Goal: Task Accomplishment & Management: Manage account settings

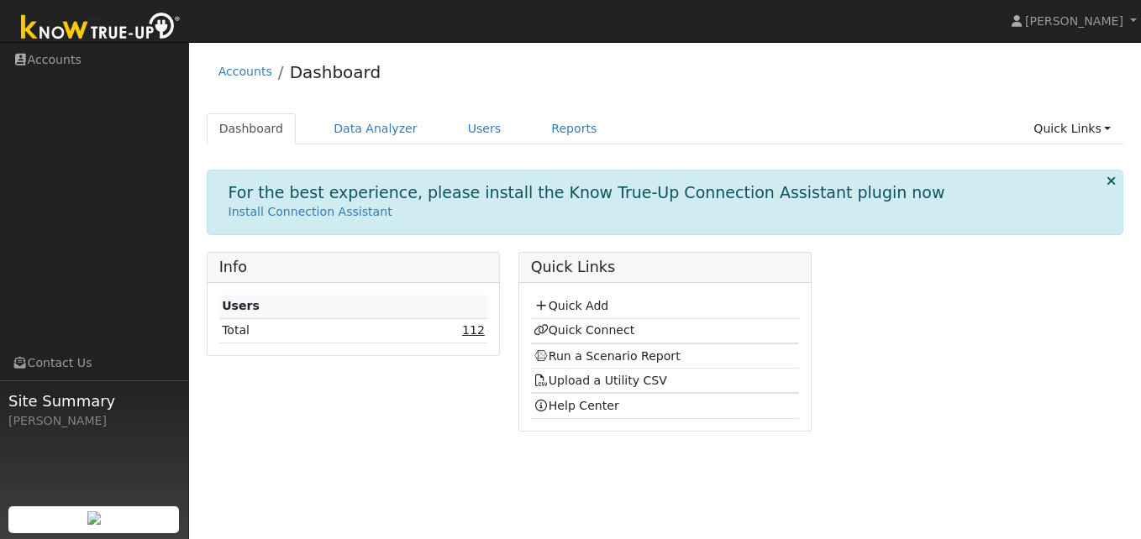
click at [469, 333] on link "112" at bounding box center [473, 329] width 23 height 13
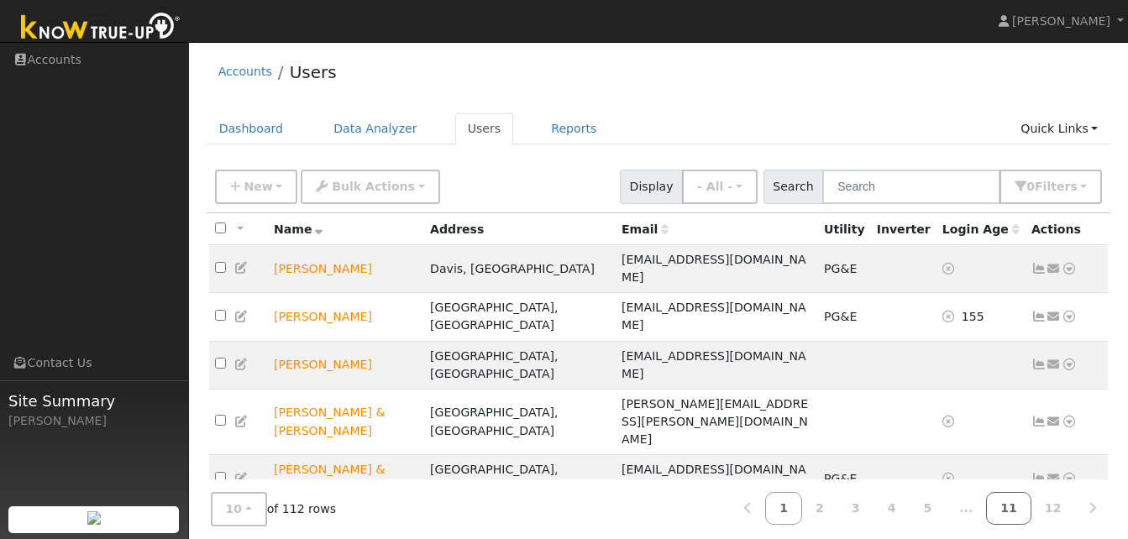
click at [1016, 506] on link "11" at bounding box center [1008, 508] width 45 height 33
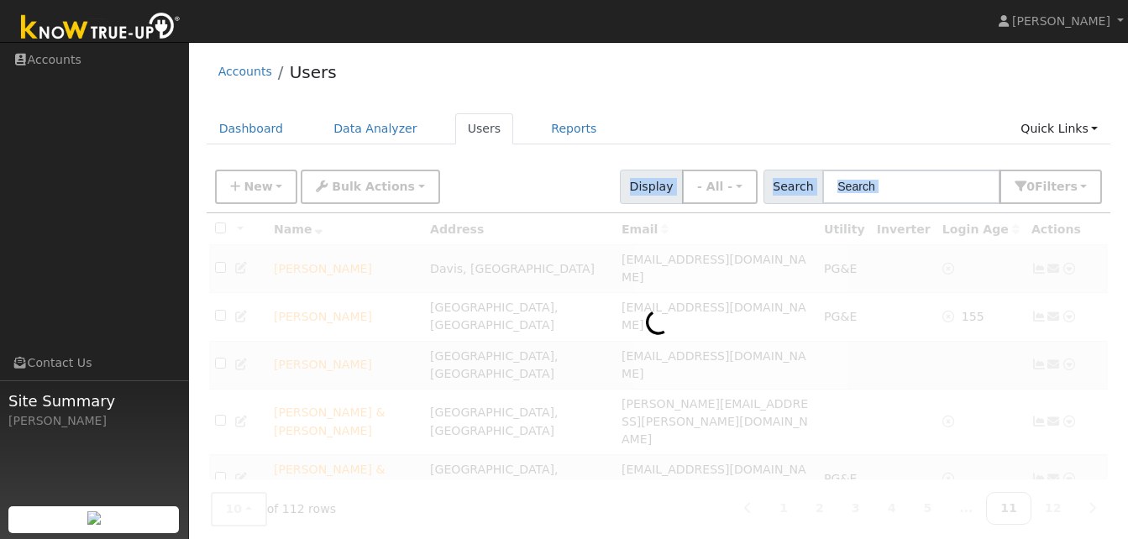
click at [1016, 506] on div at bounding box center [659, 485] width 905 height 545
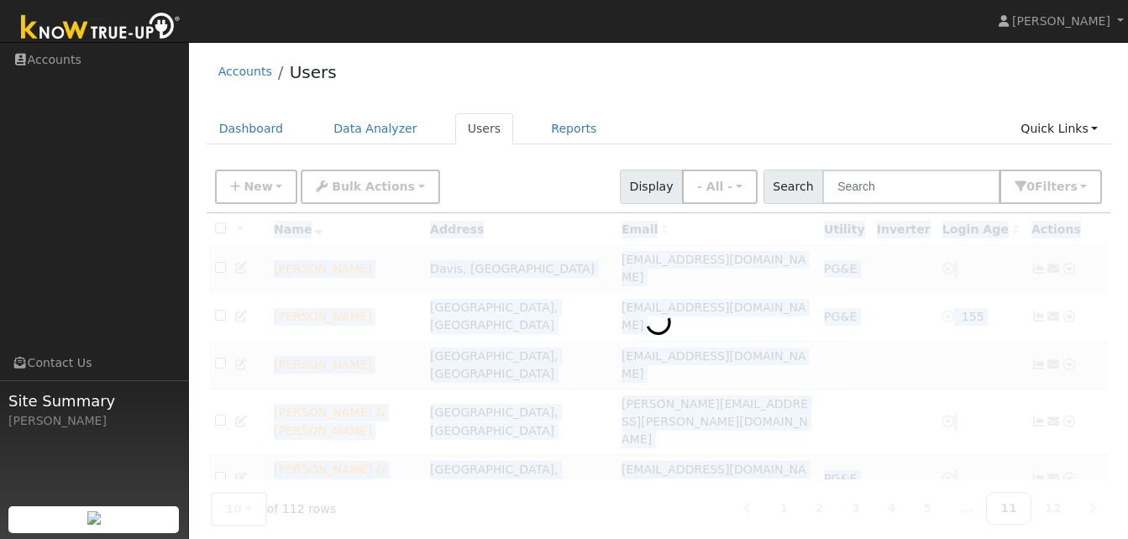
click at [1016, 506] on div at bounding box center [659, 485] width 905 height 545
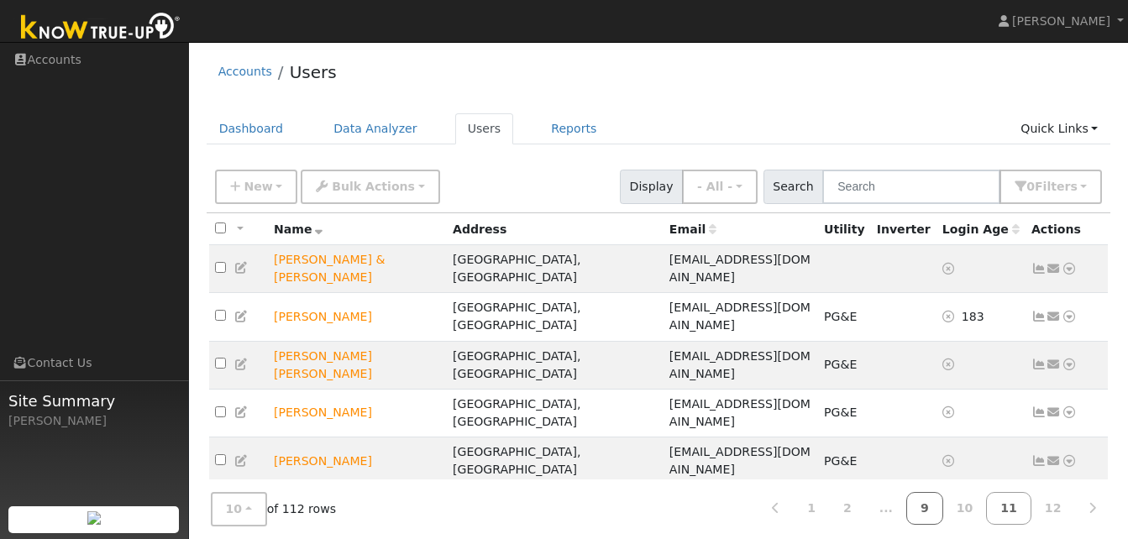
drag, startPoint x: 1016, startPoint y: 506, endPoint x: 944, endPoint y: 509, distance: 72.3
click at [943, 509] on link "9" at bounding box center [924, 508] width 37 height 33
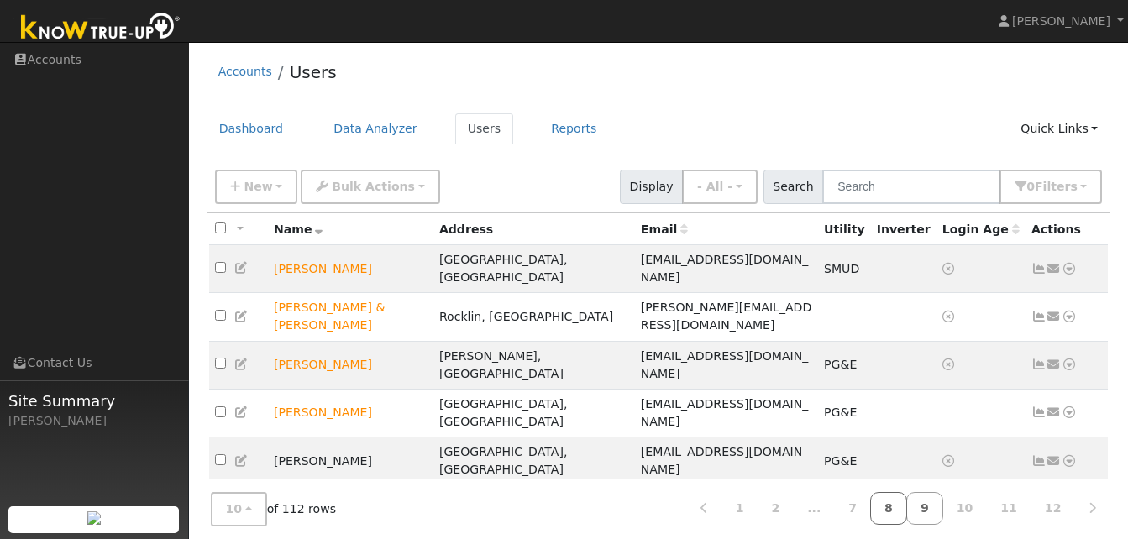
click at [907, 510] on link "8" at bounding box center [888, 508] width 37 height 33
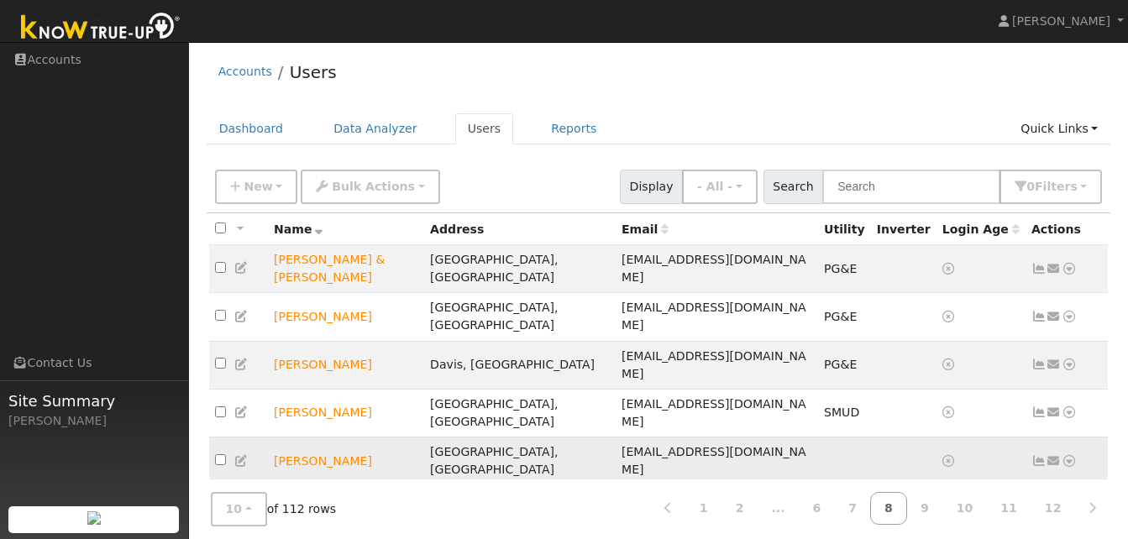
click at [1037, 455] on icon at bounding box center [1039, 461] width 15 height 12
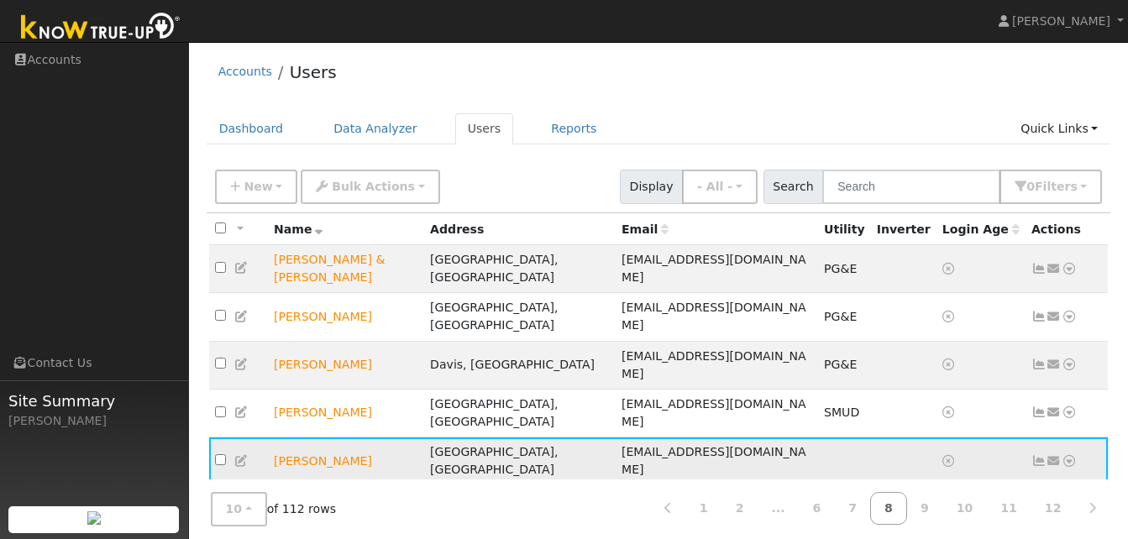
click at [1037, 455] on icon at bounding box center [1039, 461] width 15 height 12
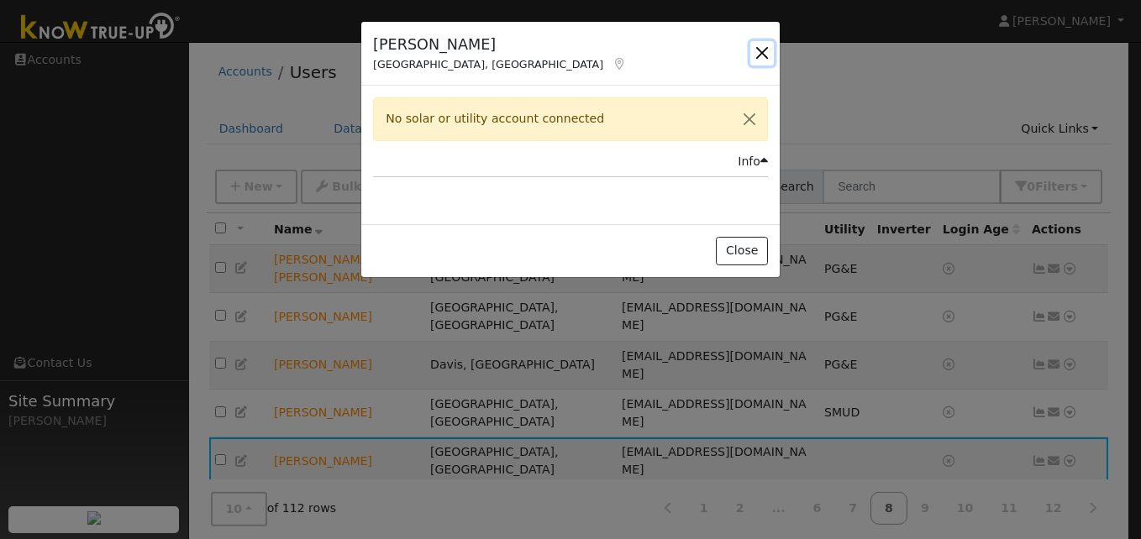
click at [762, 53] on button "button" at bounding box center [762, 53] width 24 height 24
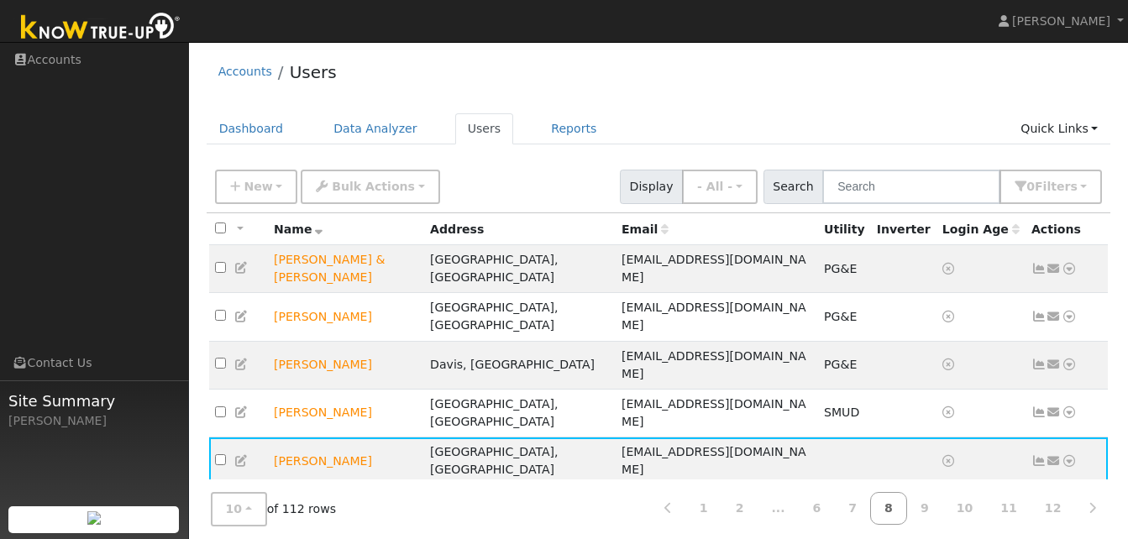
click at [762, 53] on div "Accounts Users" at bounding box center [659, 75] width 905 height 51
click at [325, 438] on td "[PERSON_NAME]" at bounding box center [346, 462] width 156 height 48
click at [244, 455] on icon at bounding box center [241, 461] width 15 height 12
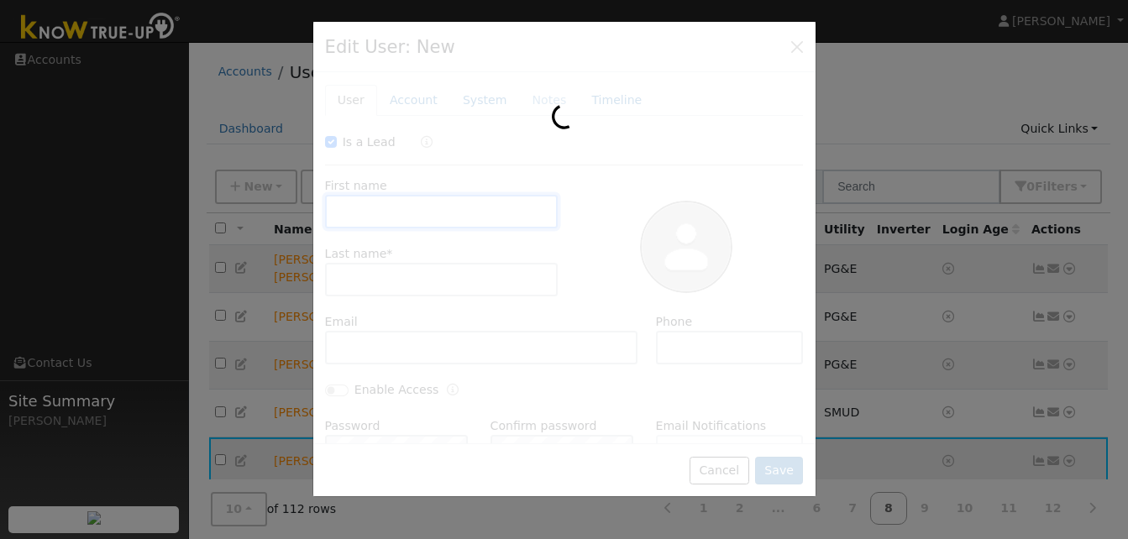
checkbox input "true"
type input "Les"
type input "Ocsenas"
type input "[EMAIL_ADDRESS][DOMAIN_NAME]"
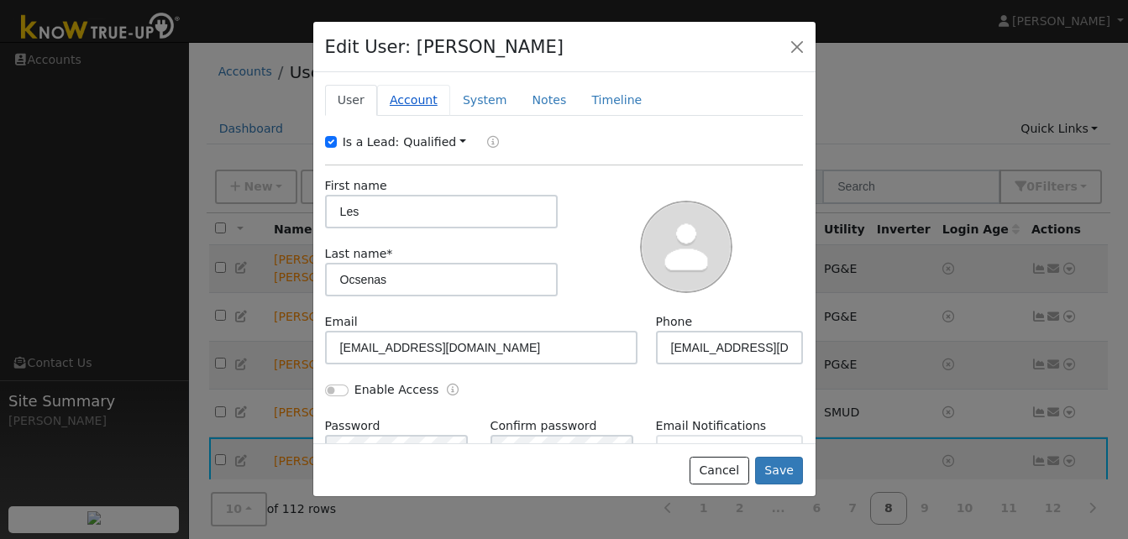
click at [412, 107] on link "Account" at bounding box center [413, 100] width 73 height 31
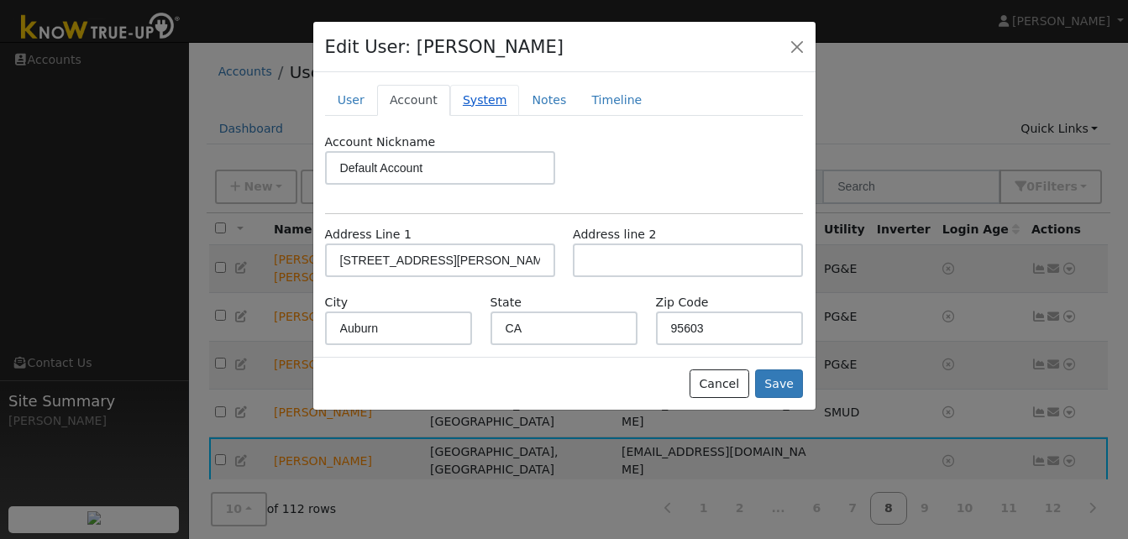
click at [481, 99] on link "System" at bounding box center [485, 100] width 70 height 31
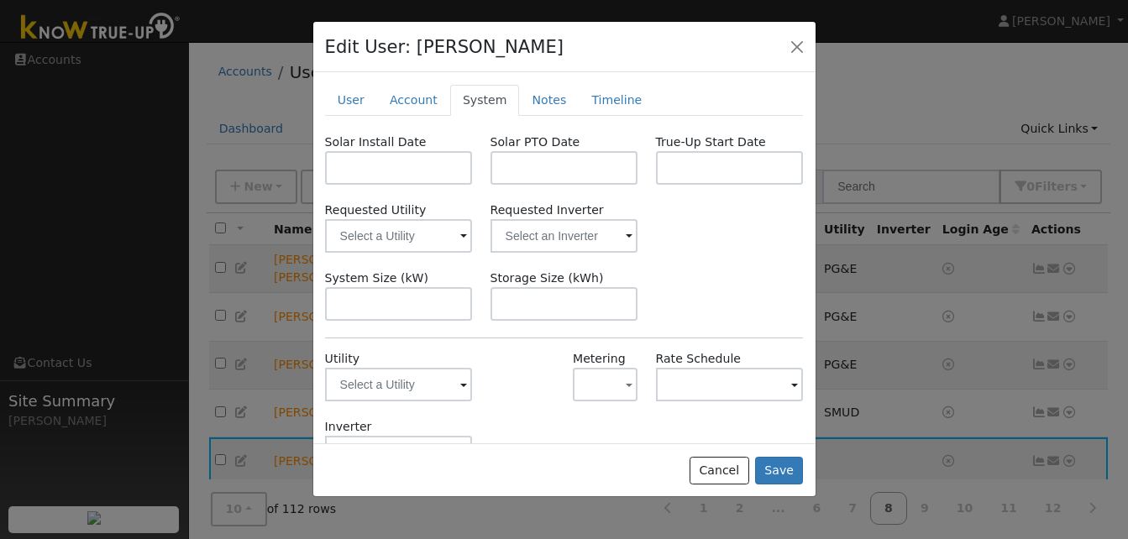
click at [460, 386] on span at bounding box center [463, 385] width 7 height 19
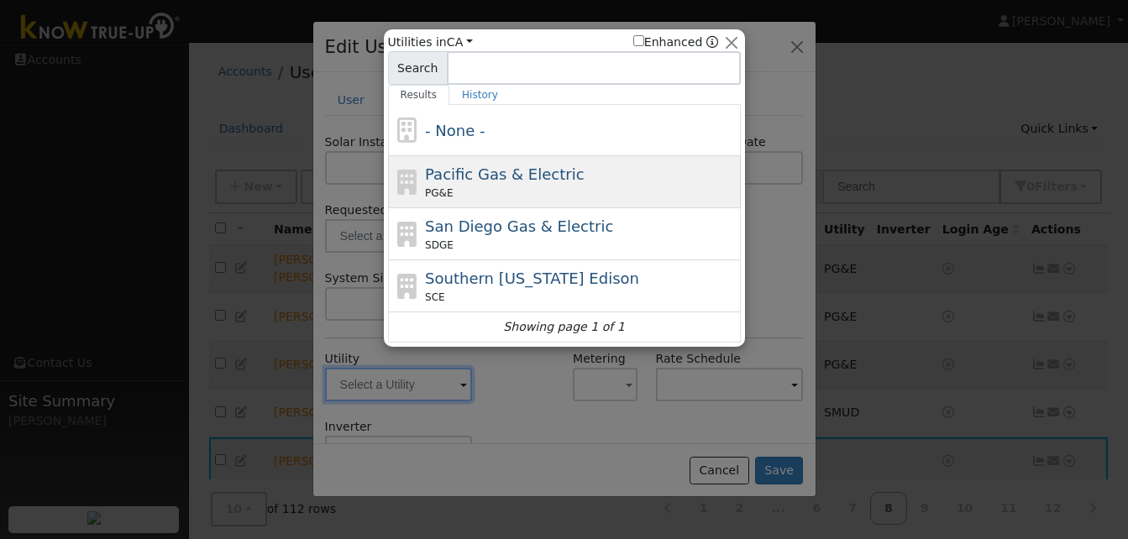
click at [461, 181] on span "Pacific Gas & Electric" at bounding box center [504, 174] width 159 height 18
type input "PG&E"
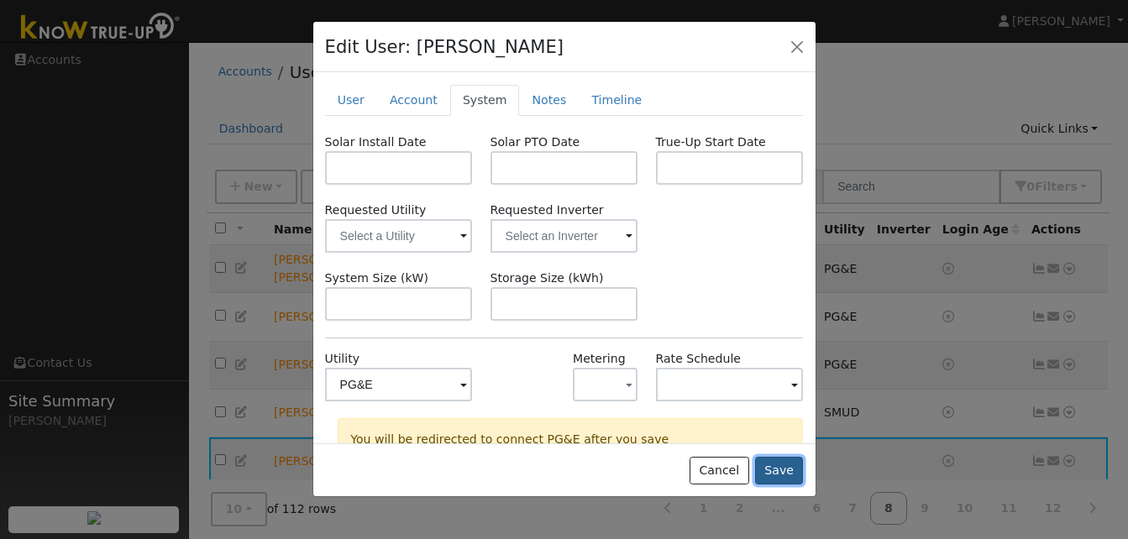
click at [785, 472] on button "Save" at bounding box center [779, 471] width 49 height 29
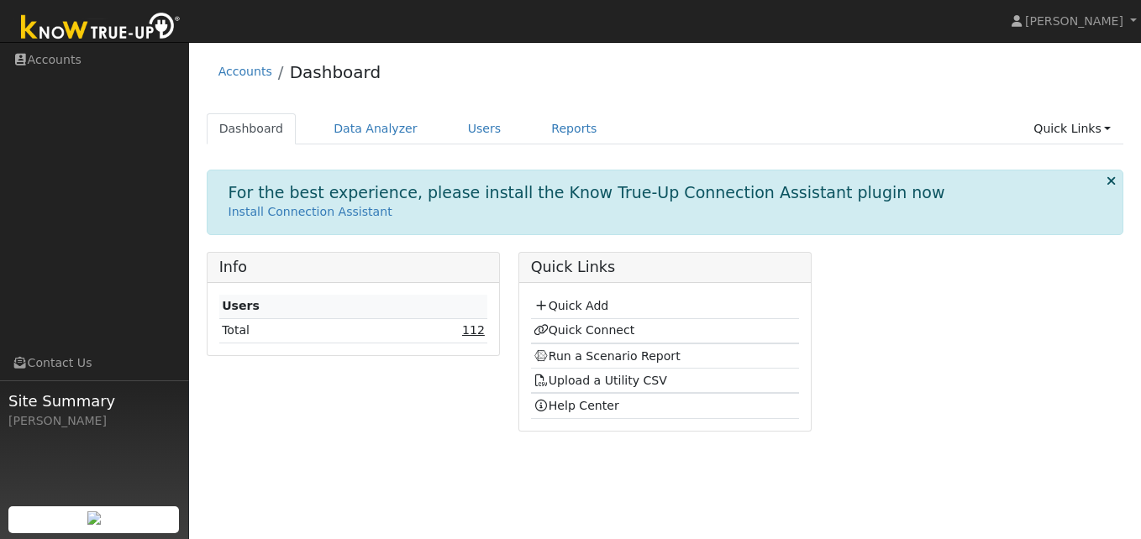
click at [470, 332] on link "112" at bounding box center [473, 329] width 23 height 13
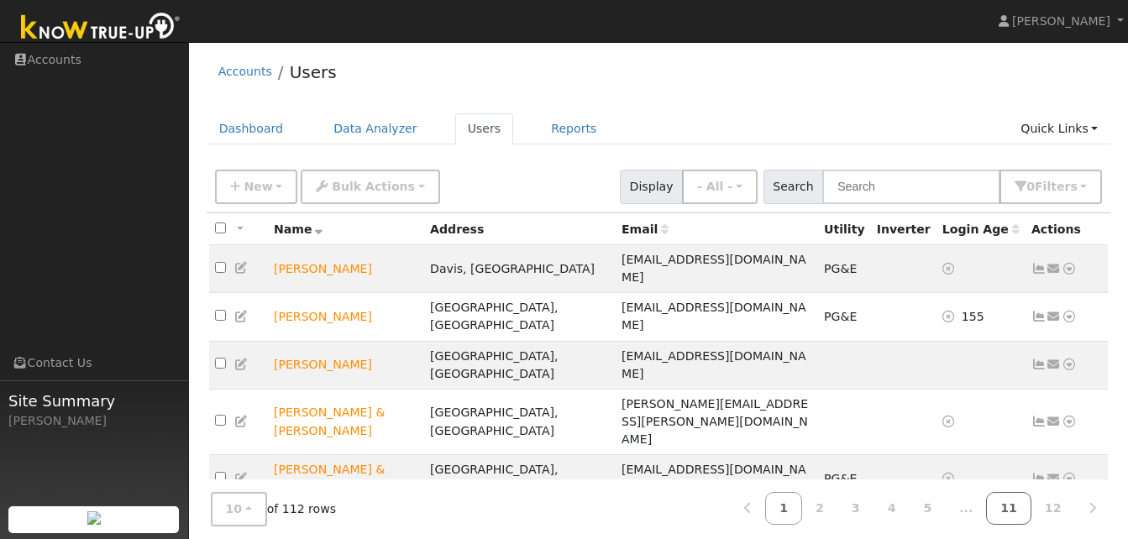
click at [1012, 504] on link "11" at bounding box center [1008, 508] width 45 height 33
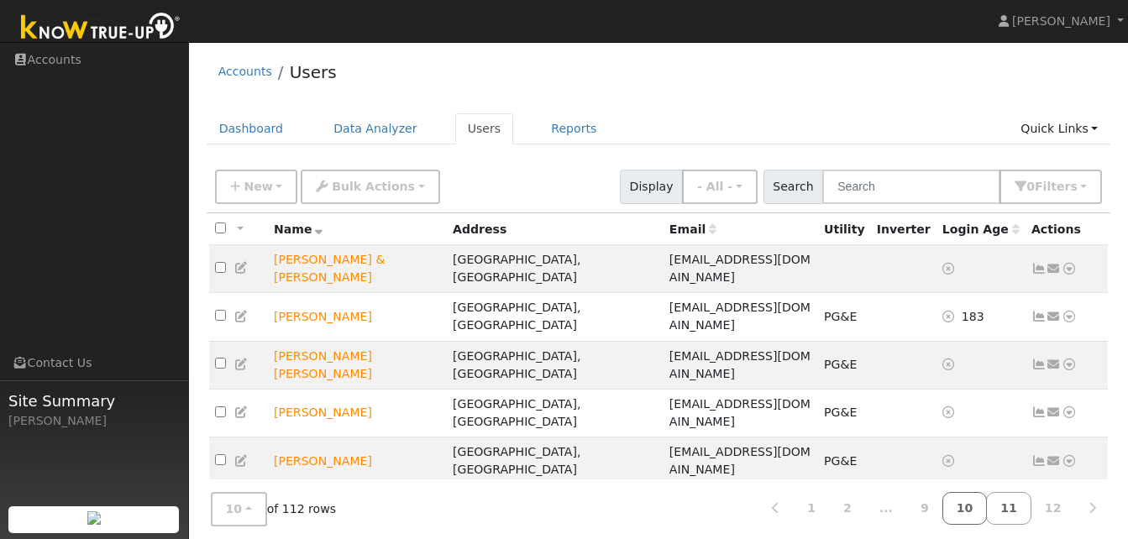
click at [984, 510] on link "10" at bounding box center [964, 508] width 45 height 33
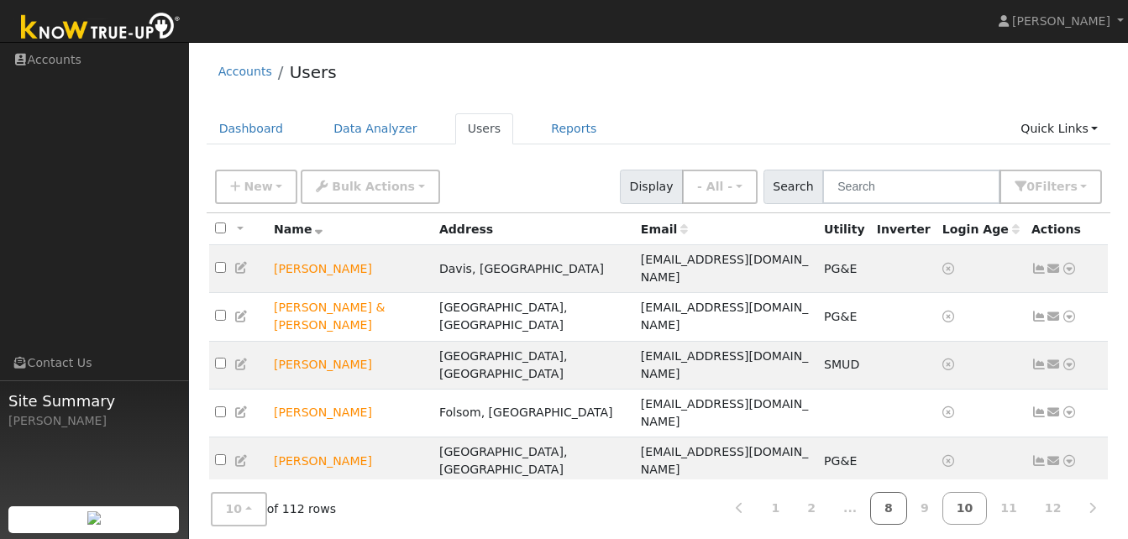
click at [907, 511] on link "8" at bounding box center [888, 508] width 37 height 33
